Goal: Information Seeking & Learning: Learn about a topic

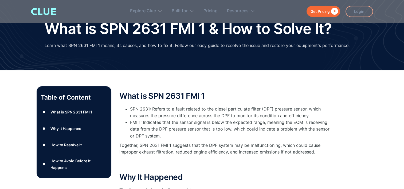
scroll to position [29, 0]
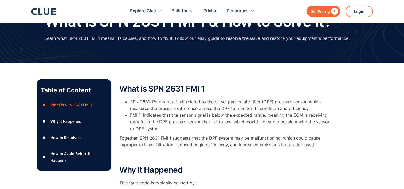
click at [165, 144] on p "Together, SPN 2631 FMI 1 suggests that the DPF system may be malfunctioning, wh…" at bounding box center [226, 141] width 214 height 13
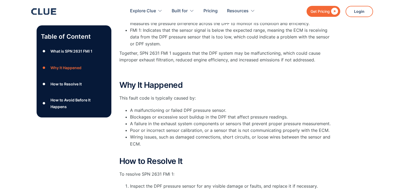
scroll to position [115, 0]
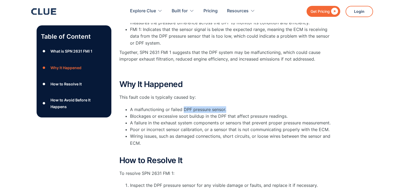
drag, startPoint x: 183, startPoint y: 109, endPoint x: 227, endPoint y: 109, distance: 44.6
click at [227, 109] on li "A malfunctioning or failed DPF pressure sensor." at bounding box center [231, 109] width 203 height 7
copy li "DPF pressure sensor."
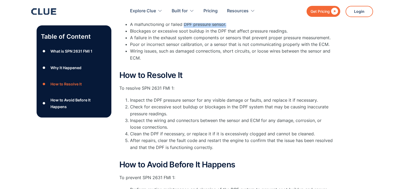
scroll to position [200, 0]
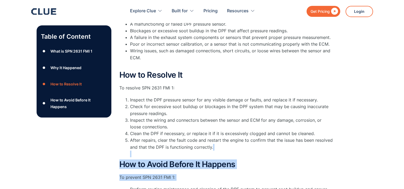
drag, startPoint x: 218, startPoint y: 169, endPoint x: 203, endPoint y: 152, distance: 22.9
click at [203, 152] on div "What is SPN 2631 FMI 1 SPN 2631: Refers to a fault related to the diesel partic…" at bounding box center [226, 71] width 214 height 316
drag, startPoint x: 203, startPoint y: 152, endPoint x: 251, endPoint y: 155, distance: 48.4
click at [251, 155] on li "After repairs, clear the fault code and restart the engine to confirm that the …" at bounding box center [231, 147] width 203 height 20
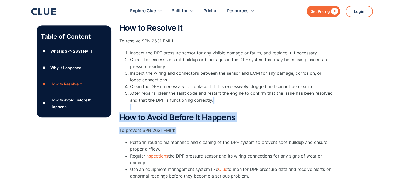
scroll to position [247, 0]
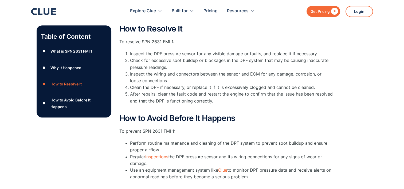
click at [201, 75] on li "Inspect the wiring and connectors between the sensor and ECM for any damage, co…" at bounding box center [231, 77] width 203 height 13
drag, startPoint x: 154, startPoint y: 52, endPoint x: 196, endPoint y: 51, distance: 41.9
click at [196, 51] on li "Inspect the DPF pressure sensor for any visible damage or faults, and replace i…" at bounding box center [231, 53] width 203 height 7
copy li "DPF pressure sensor"
